Goal: Task Accomplishment & Management: Check status

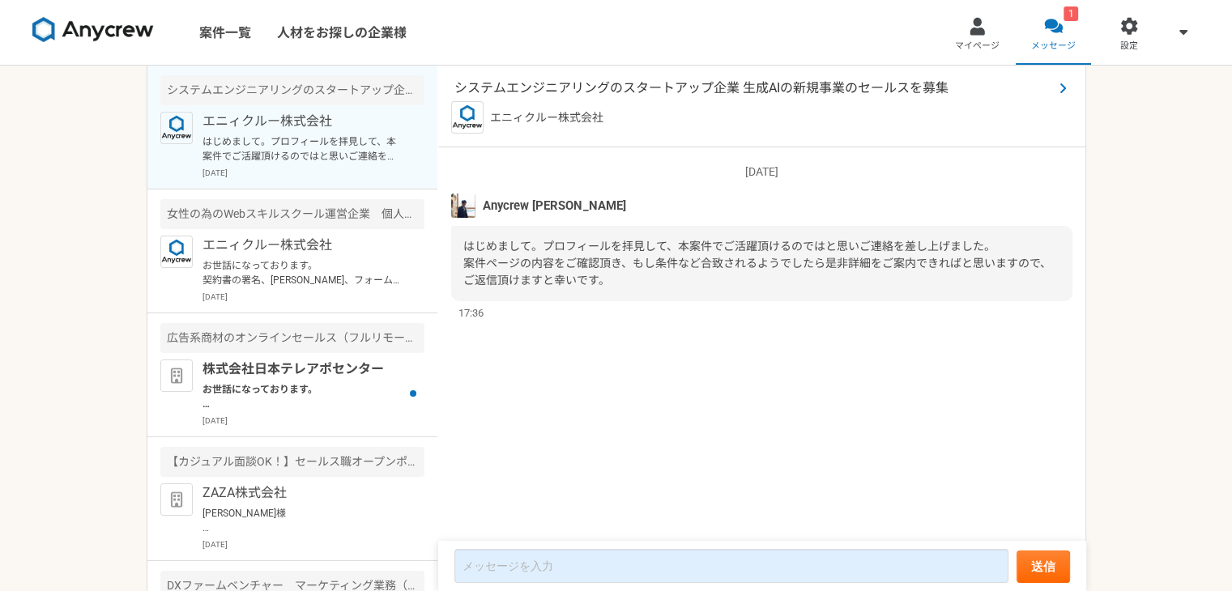
click at [732, 88] on span "システムエンジニアリングのスタートアップ企業 生成AIの新規事業のセールスを募集" at bounding box center [753, 88] width 598 height 19
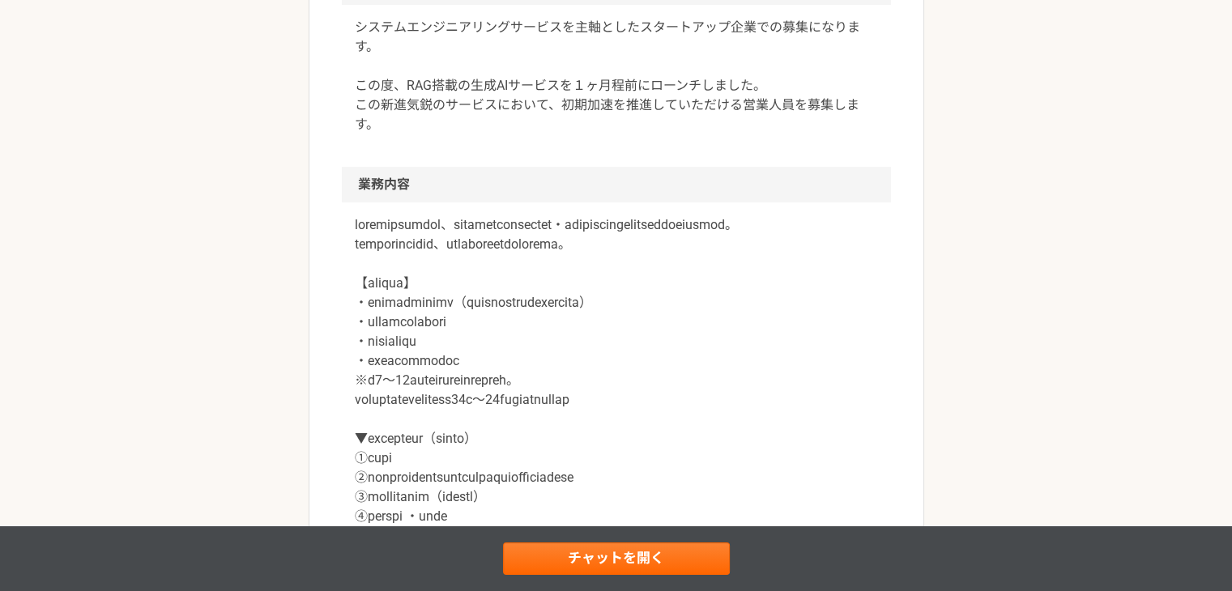
scroll to position [567, 0]
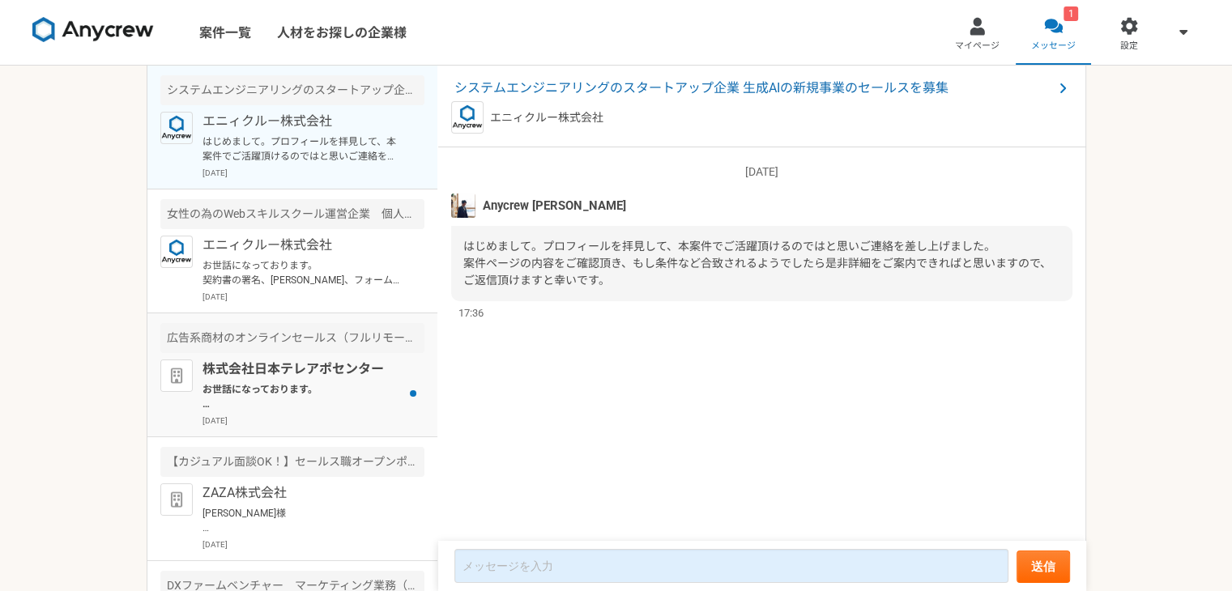
click at [268, 370] on p "株式会社日本テレアポセンター" at bounding box center [302, 369] width 200 height 19
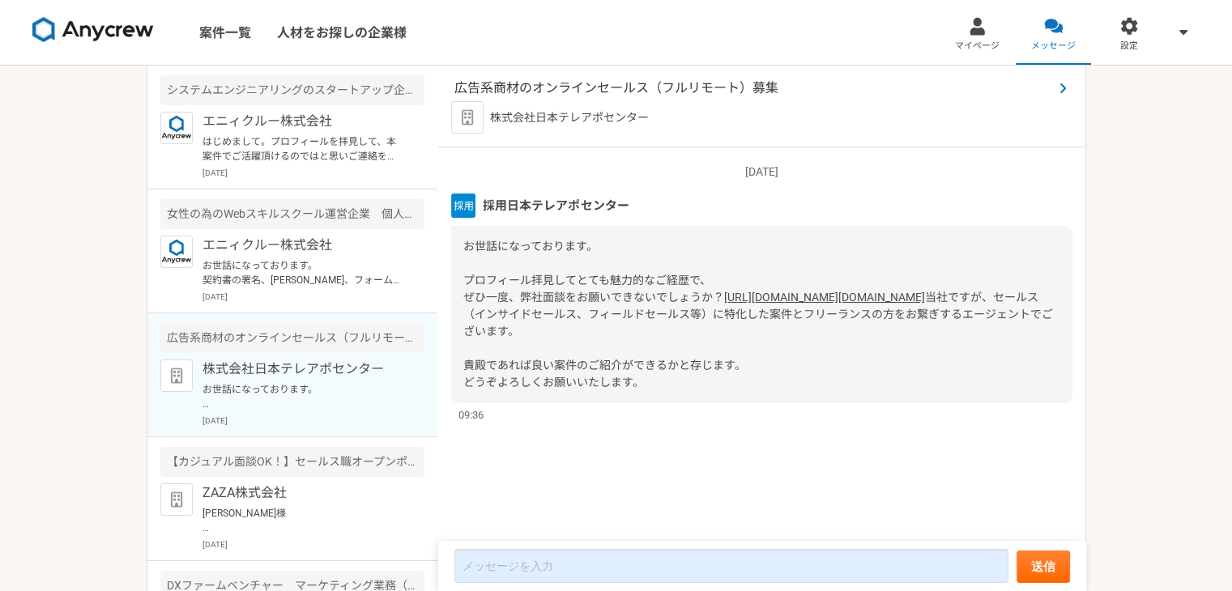
click at [623, 87] on span "広告系商材のオンラインセールス（フルリモート）募集" at bounding box center [753, 88] width 598 height 19
click at [326, 275] on p "お世話になっております。 契約書の署名、[PERSON_NAME]、フォーム回答行いました。 ご確認よろしくお願いいたします。" at bounding box center [302, 272] width 200 height 29
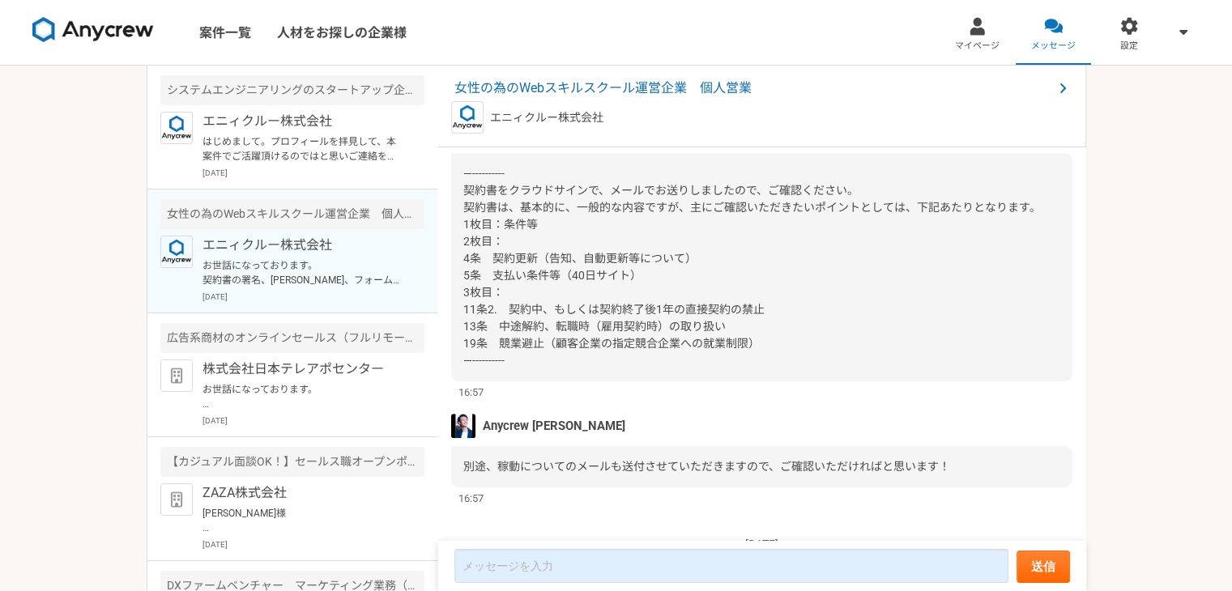
scroll to position [771, 0]
